Goal: Transaction & Acquisition: Register for event/course

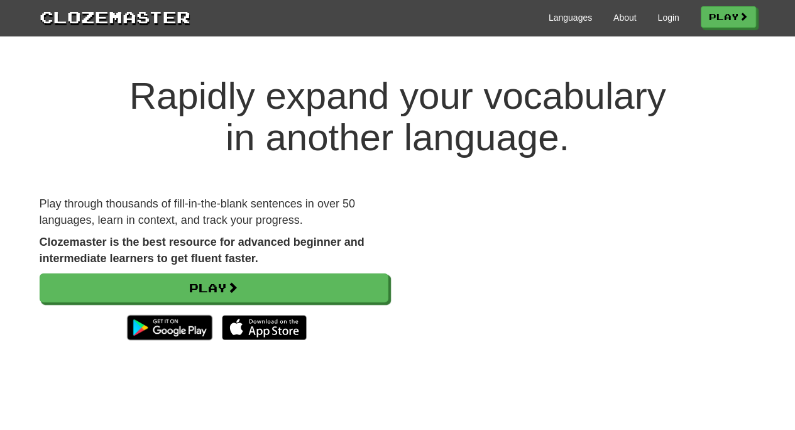
click at [338, 265] on p "Clozemaster is the best resource for advanced beginner and intermediate learner…" at bounding box center [214, 250] width 349 height 32
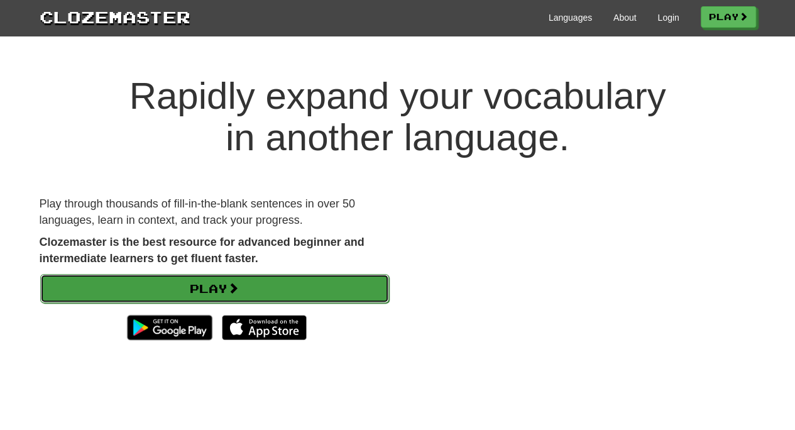
click at [327, 281] on link "Play" at bounding box center [214, 288] width 349 height 29
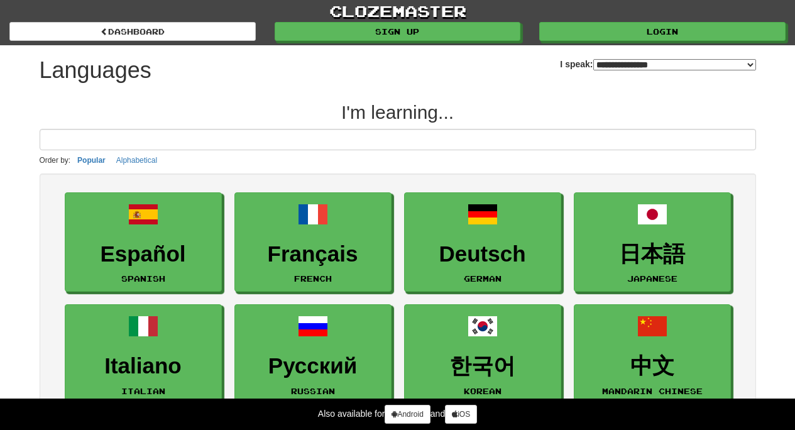
select select "*******"
click at [358, 135] on input at bounding box center [398, 139] width 717 height 21
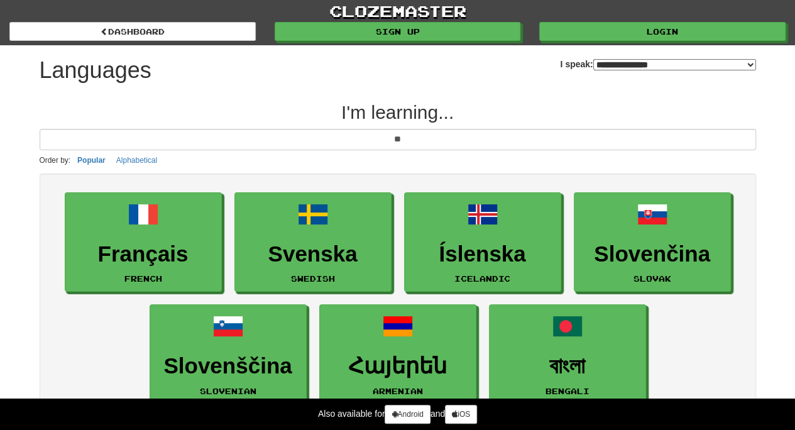
type input "*"
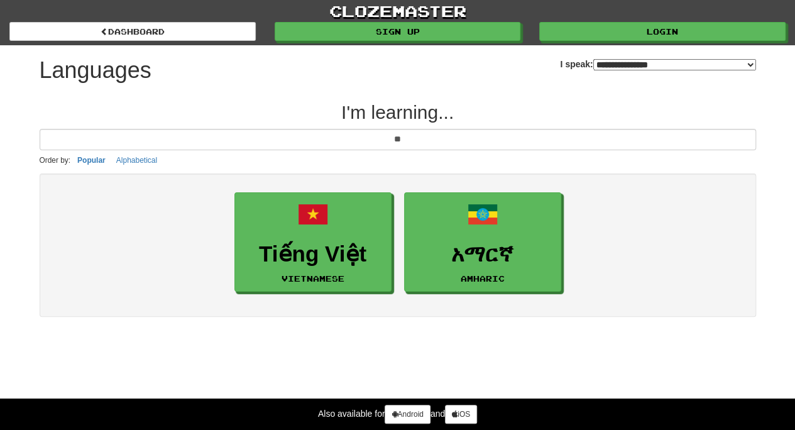
type input "*"
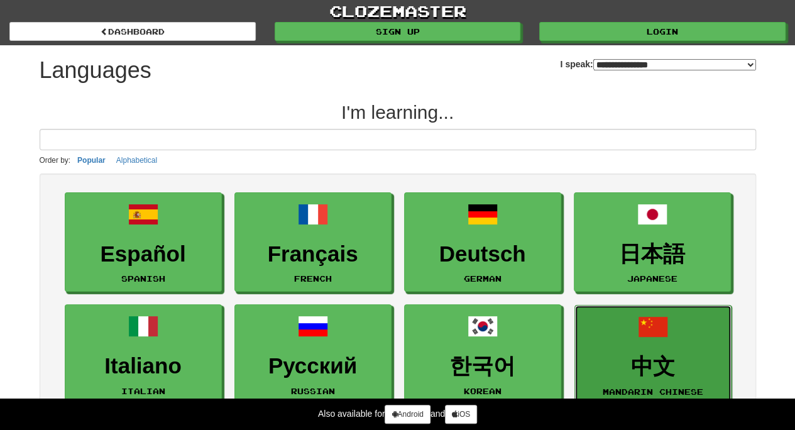
click at [656, 349] on link "中文 Mandarin Chinese" at bounding box center [653, 355] width 157 height 100
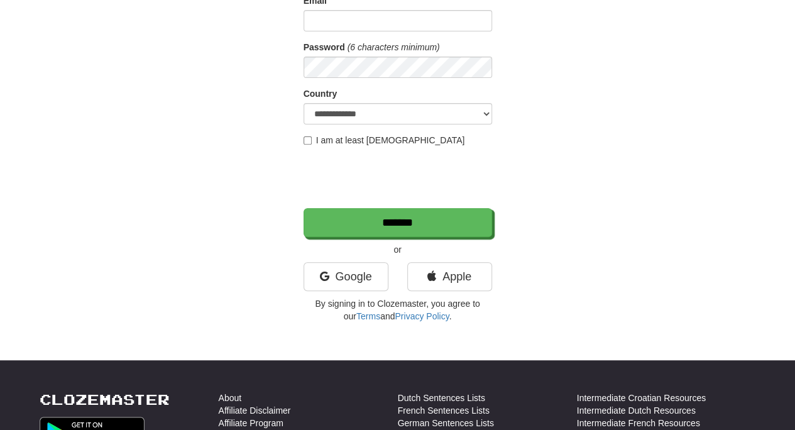
drag, startPoint x: 800, startPoint y: 118, endPoint x: 798, endPoint y: 180, distance: 61.6
click at [795, 180] on html "**********" at bounding box center [397, 309] width 795 height 931
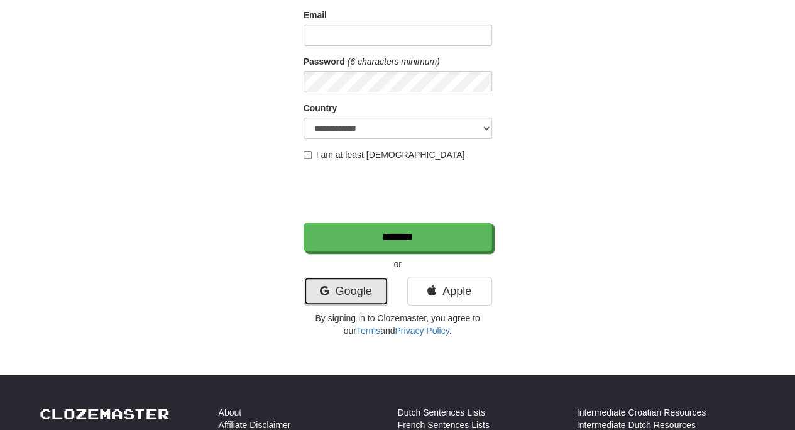
click at [314, 290] on link "Google" at bounding box center [346, 291] width 85 height 29
click at [368, 277] on link "Google" at bounding box center [346, 291] width 85 height 29
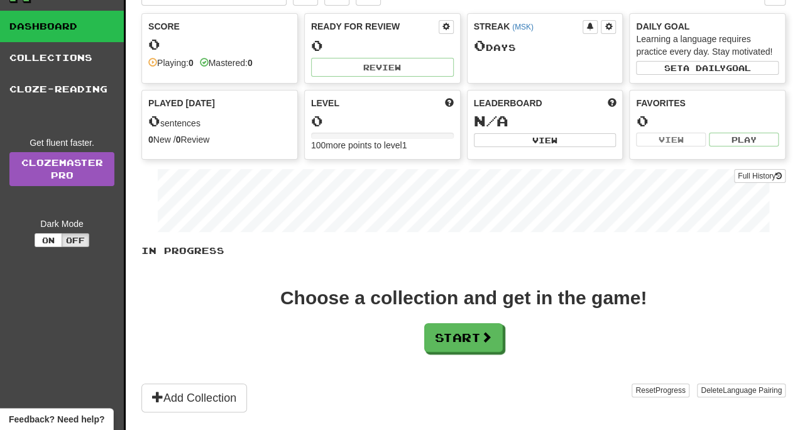
scroll to position [52, 0]
click at [489, 334] on span at bounding box center [486, 336] width 11 height 11
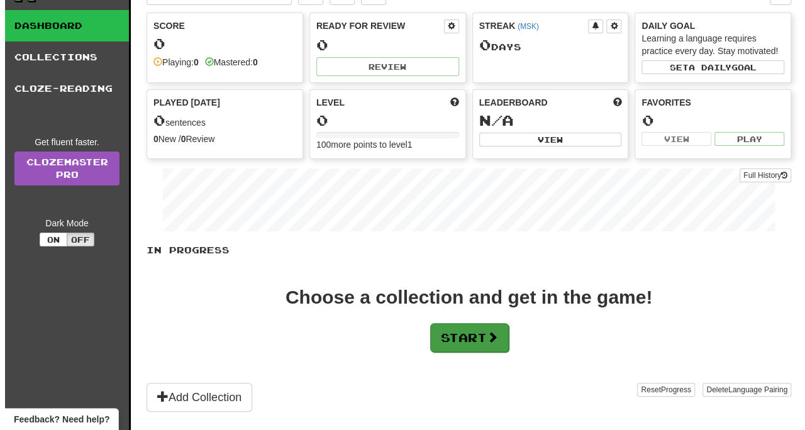
scroll to position [0, 0]
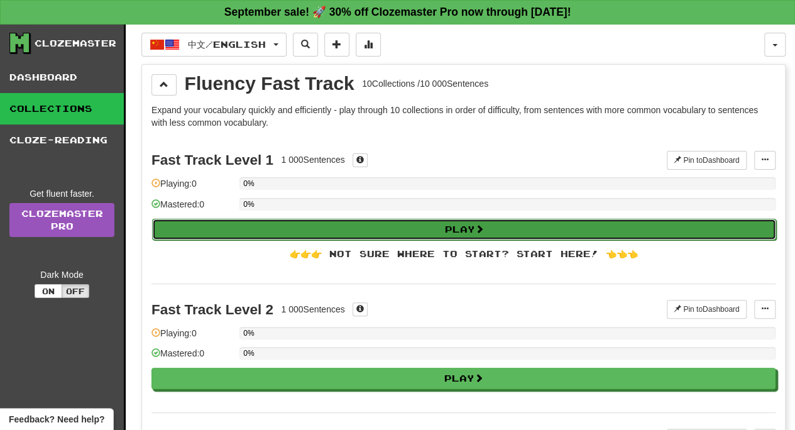
click at [373, 234] on button "Play" at bounding box center [464, 229] width 624 height 21
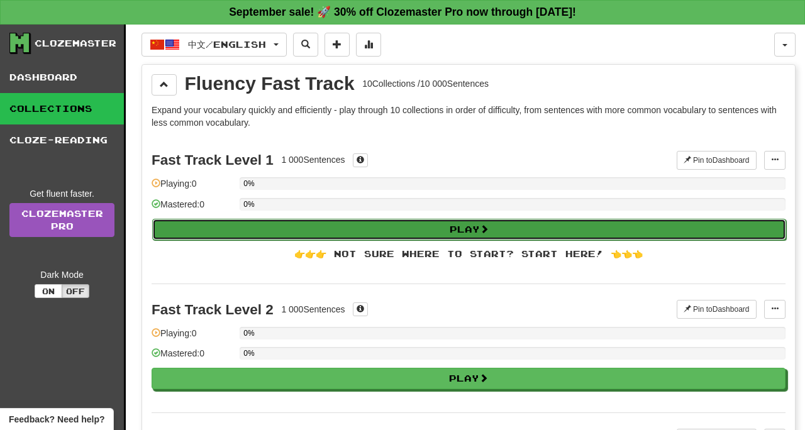
select select "**"
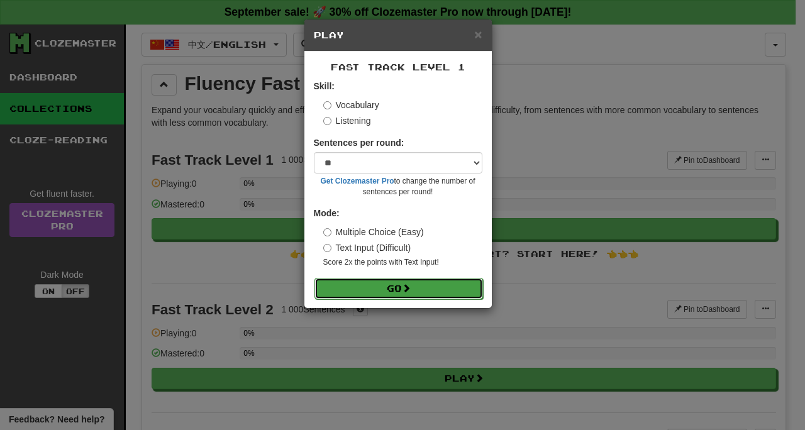
click at [378, 278] on button "Go" at bounding box center [398, 288] width 168 height 21
